Goal: Information Seeking & Learning: Find specific fact

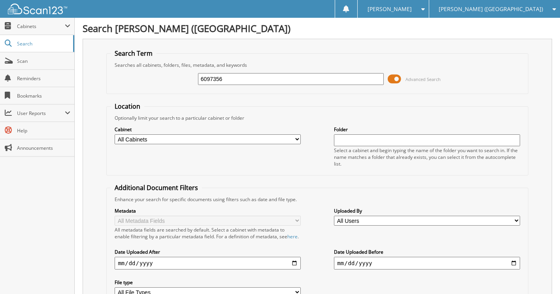
type input "6097356"
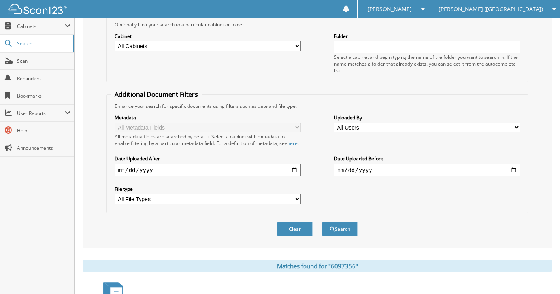
scroll to position [161, 0]
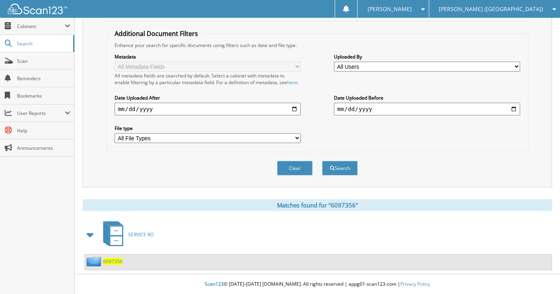
click at [115, 259] on span "6097356" at bounding box center [112, 261] width 19 height 7
